Goal: Obtain resource: Download file/media

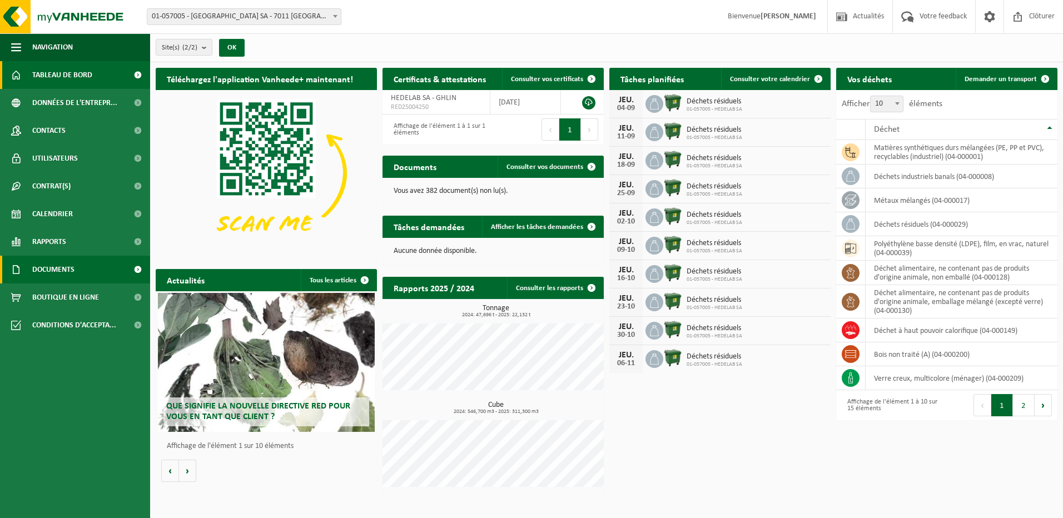
click at [44, 269] on span "Documents" at bounding box center [53, 270] width 42 height 28
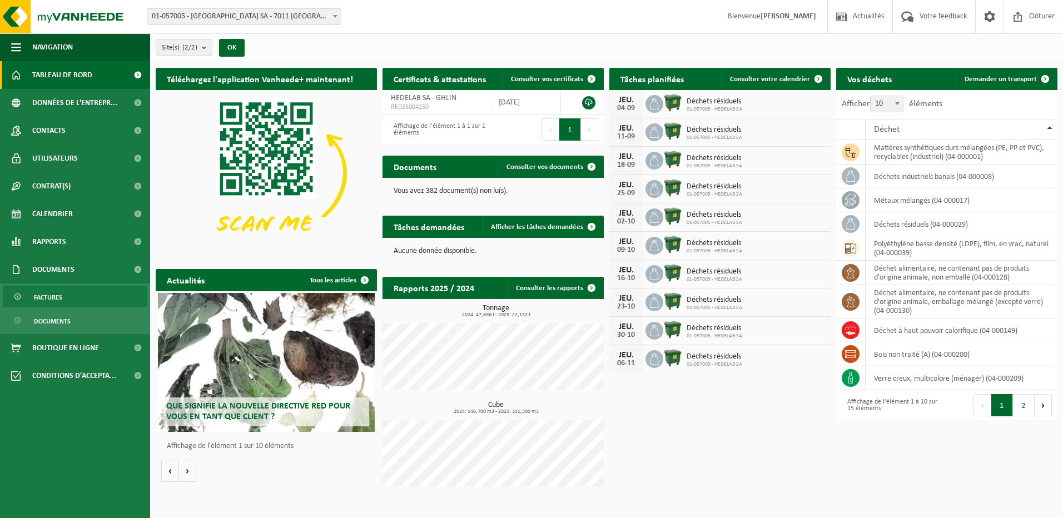
click at [51, 298] on span "Factures" at bounding box center [48, 297] width 28 height 21
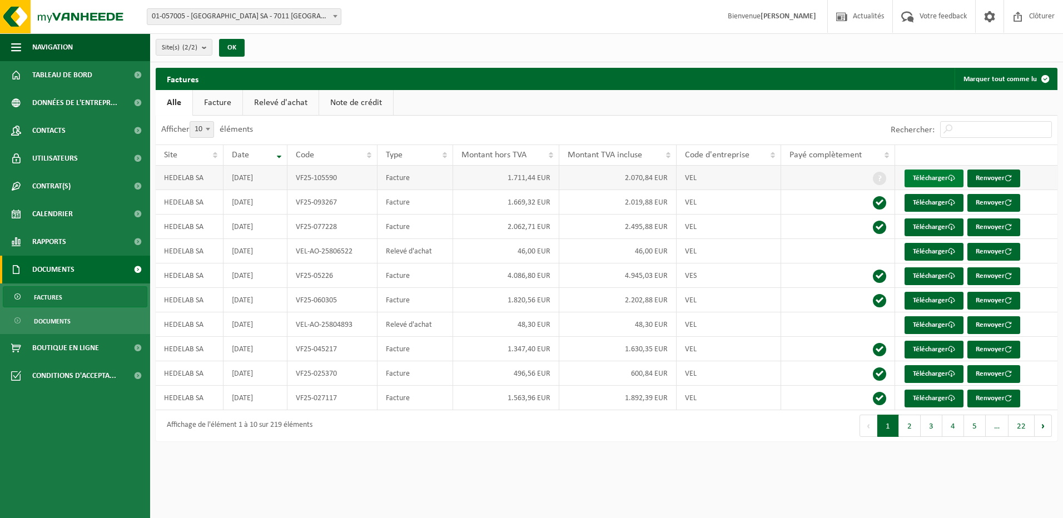
click at [920, 179] on link "Télécharger" at bounding box center [934, 179] width 59 height 18
click at [58, 241] on span "Rapports" at bounding box center [49, 242] width 34 height 28
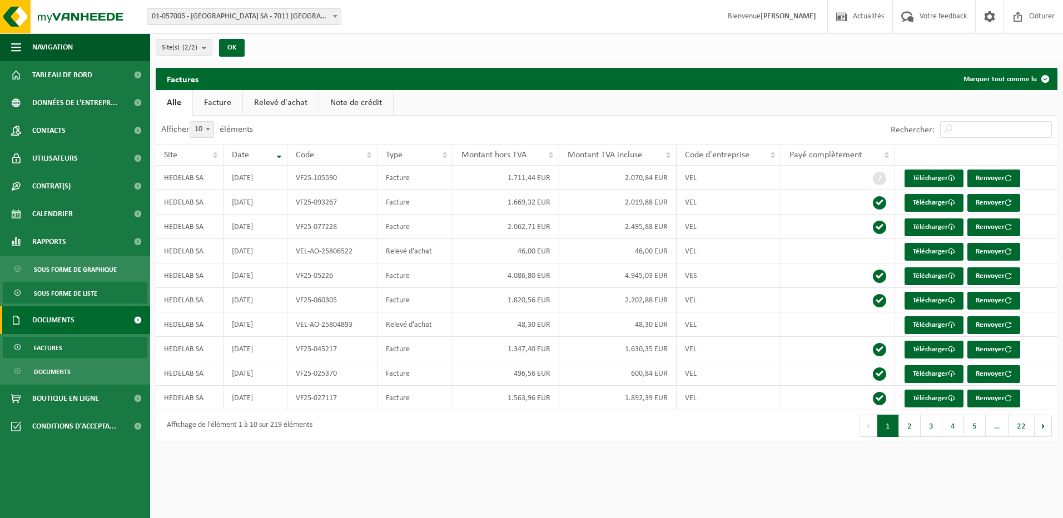
click at [79, 293] on span "Sous forme de liste" at bounding box center [65, 293] width 63 height 21
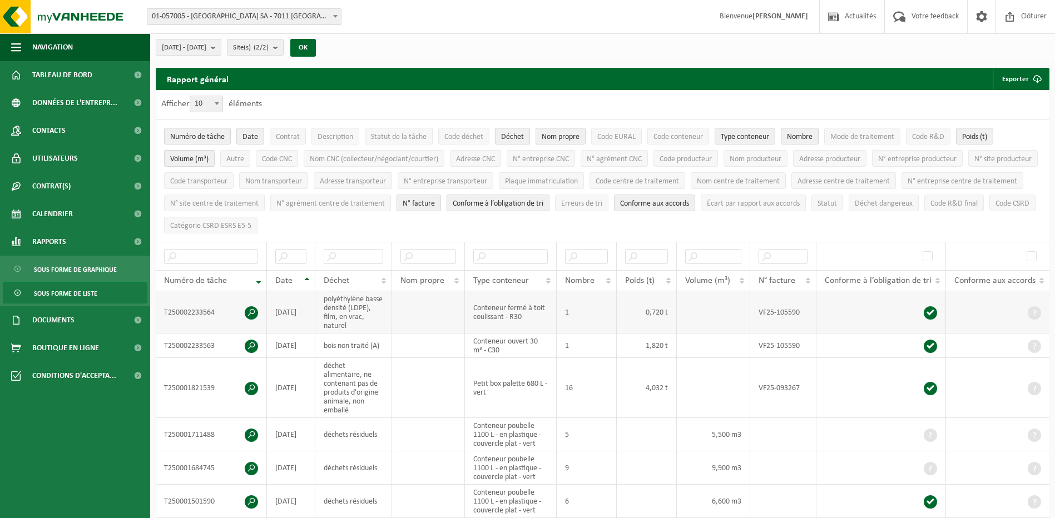
scroll to position [56, 0]
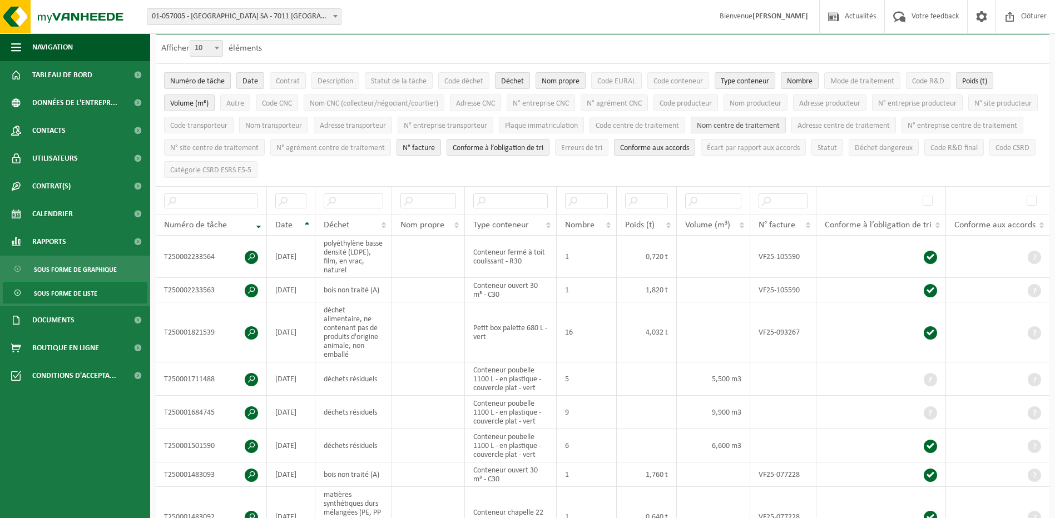
click at [780, 127] on span "Nom centre de traitement" at bounding box center [738, 126] width 83 height 8
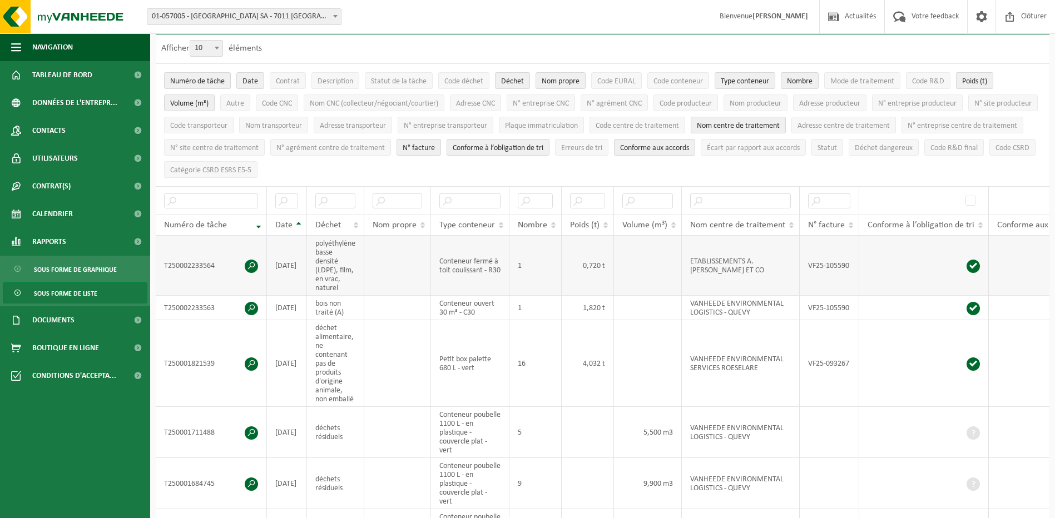
click at [735, 268] on td "ETABLISSEMENTS A. ALVIN ET CO" at bounding box center [741, 266] width 118 height 60
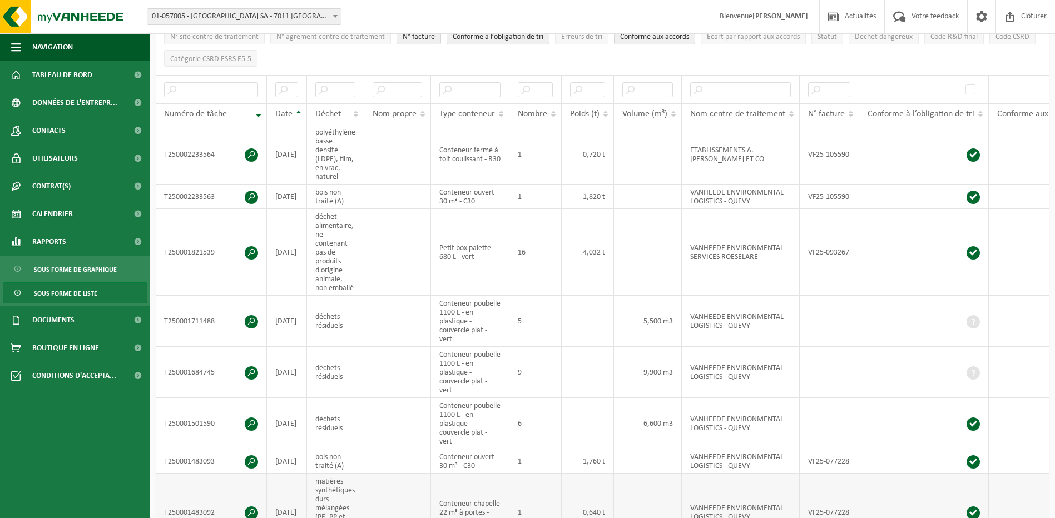
scroll to position [222, 0]
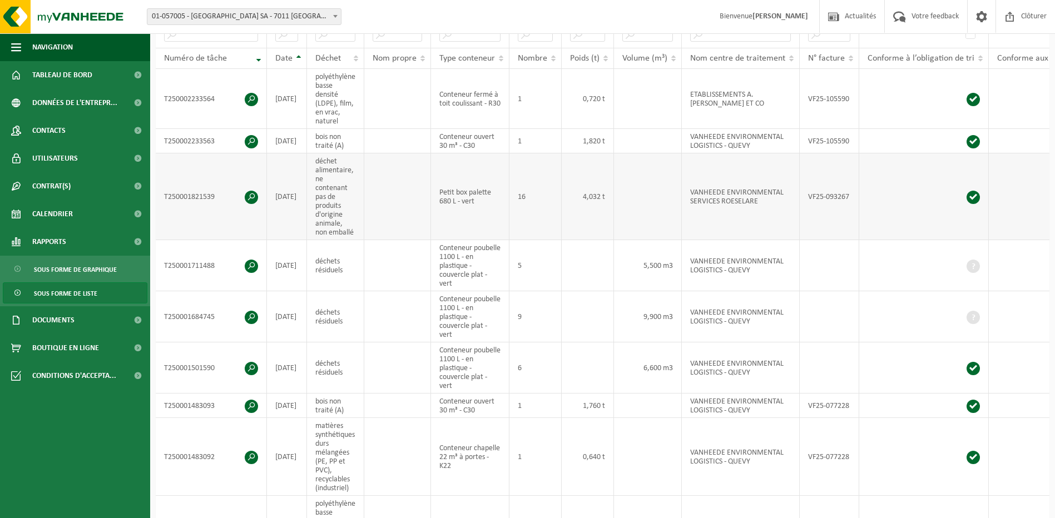
click at [734, 211] on td "VANHEEDE ENVIRONMENTAL SERVICES ROESELARE" at bounding box center [741, 196] width 118 height 87
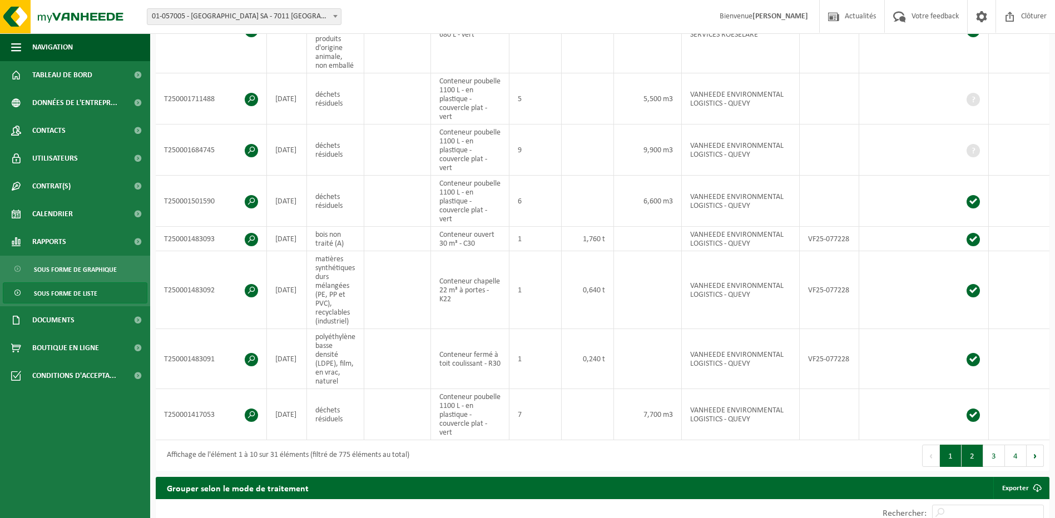
click at [965, 459] on button "2" at bounding box center [973, 456] width 22 height 22
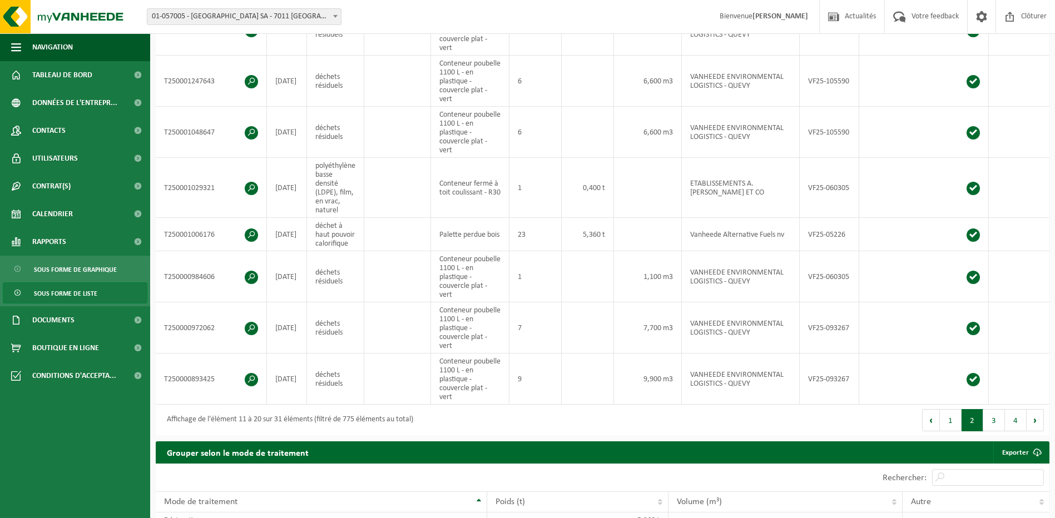
scroll to position [371, 0]
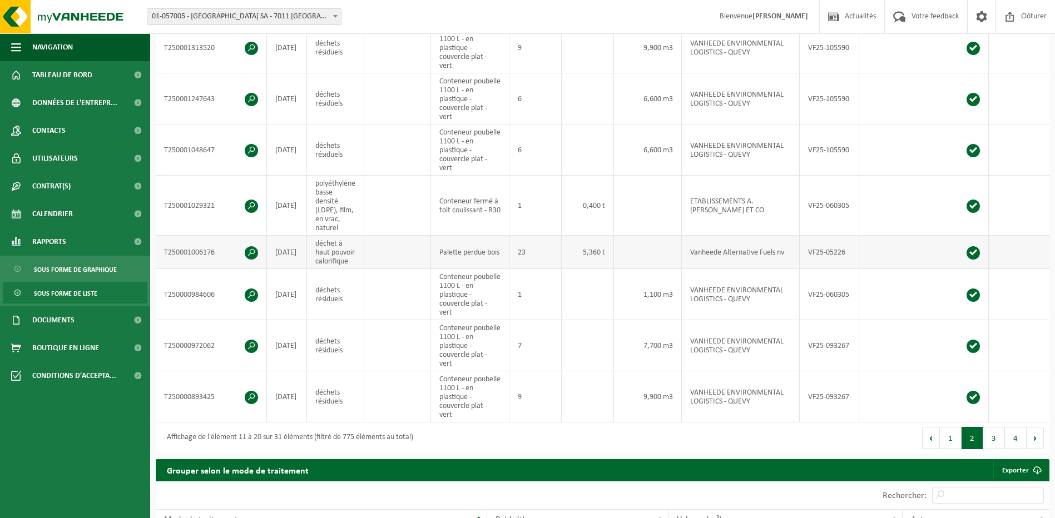
click at [745, 257] on td "Vanheede Alternative Fuels nv" at bounding box center [741, 252] width 118 height 33
